Goal: Information Seeking & Learning: Learn about a topic

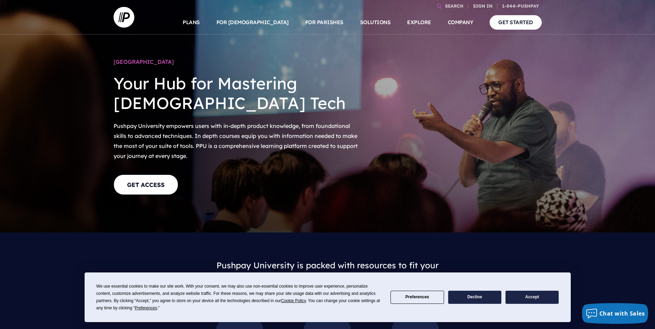
click at [537, 298] on button "Accept" at bounding box center [531, 297] width 53 height 13
